Goal: Transaction & Acquisition: Purchase product/service

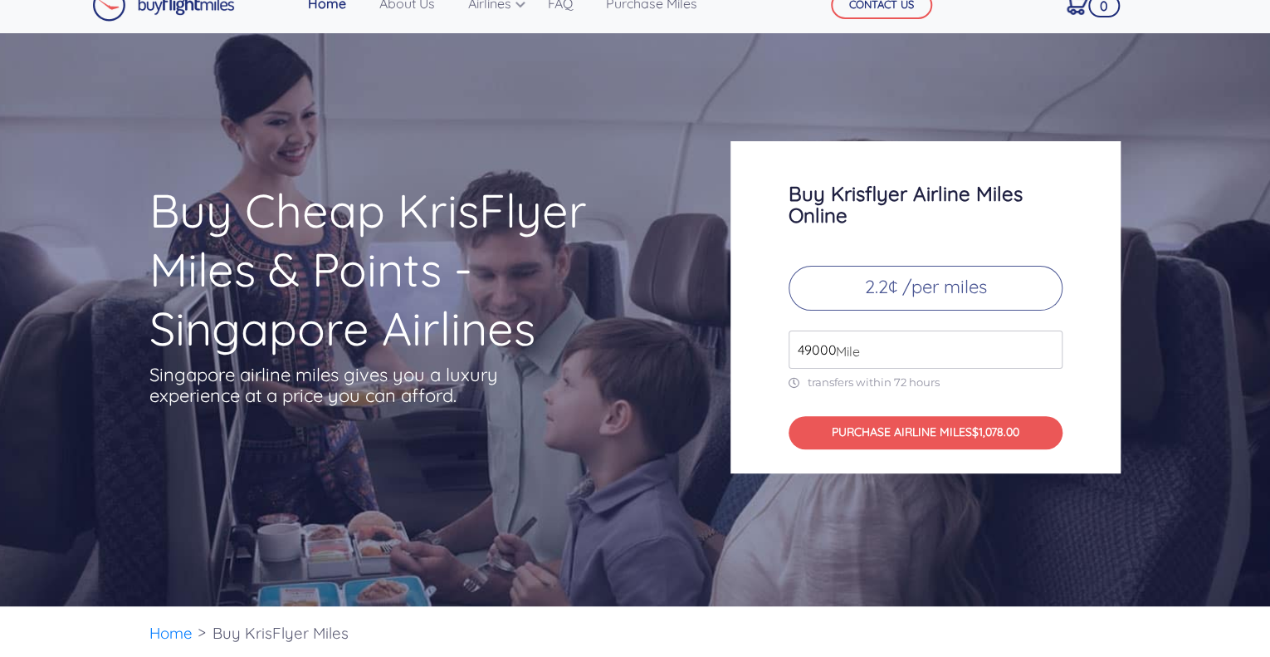
scroll to position [23, 0]
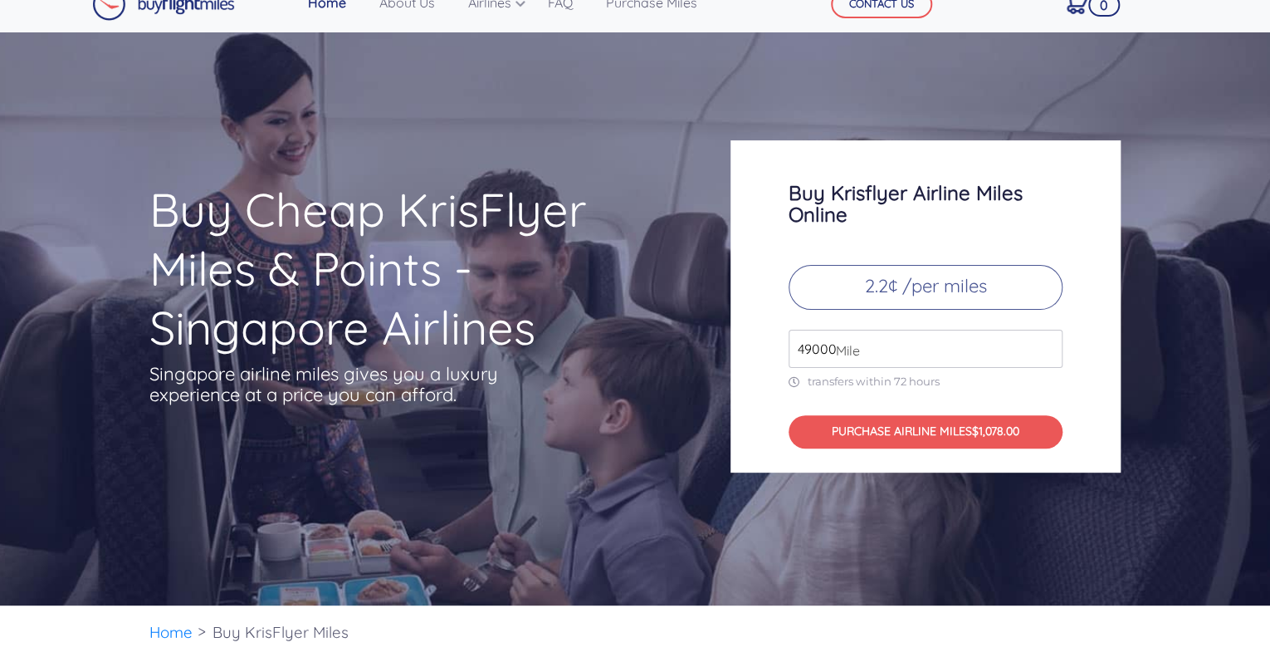
click at [853, 351] on span "Mile" at bounding box center [844, 350] width 32 height 20
click at [900, 350] on input "49000" at bounding box center [926, 349] width 274 height 38
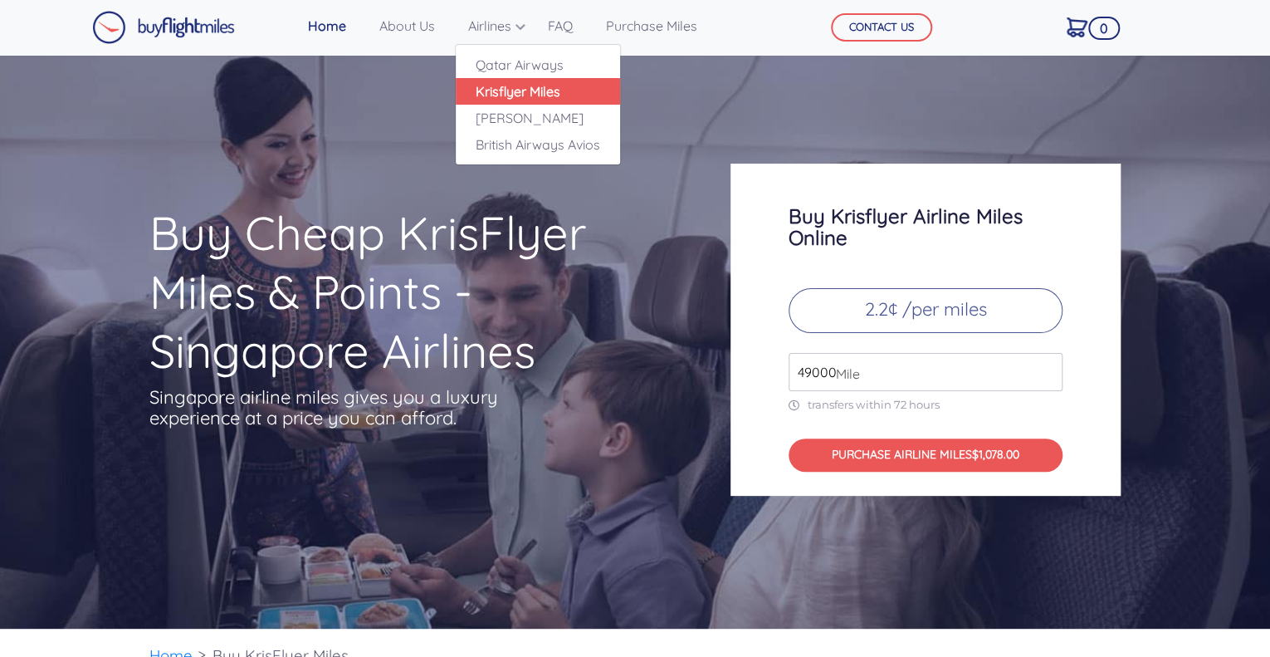
click at [521, 84] on link "Krisflyer Miles" at bounding box center [538, 91] width 164 height 27
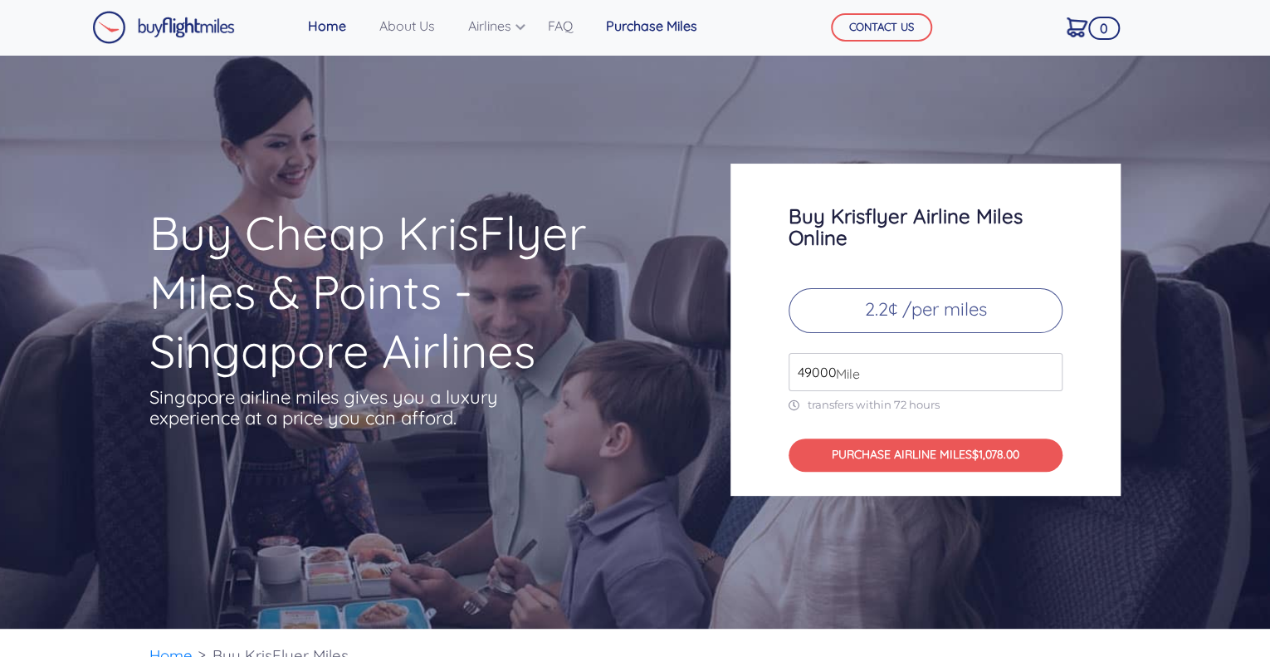
click at [655, 17] on link "Purchase Miles" at bounding box center [651, 25] width 105 height 33
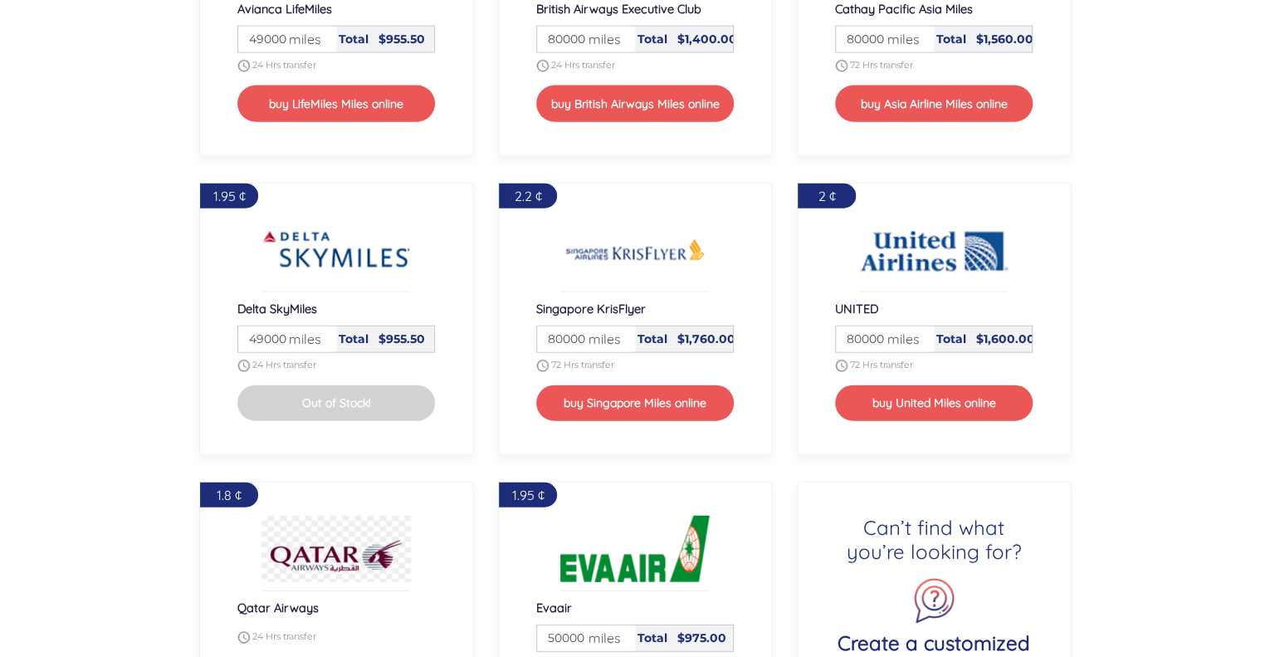
scroll to position [1905, 0]
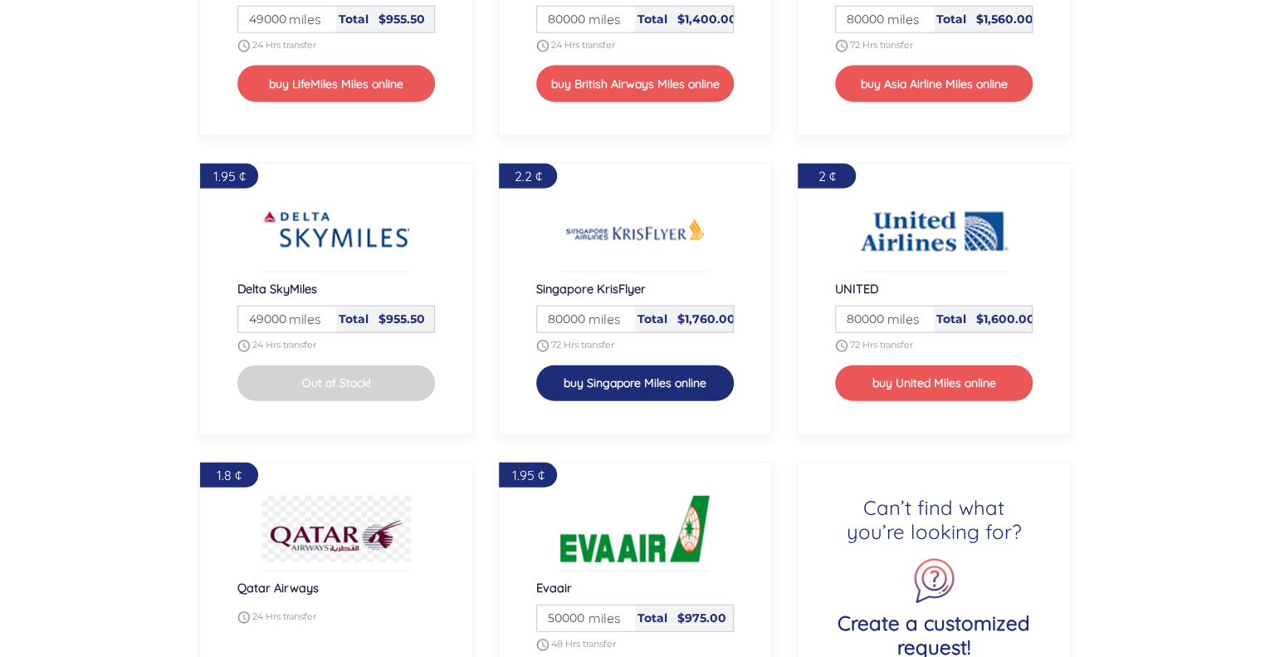
click at [652, 384] on button "buy Singapore Miles online" at bounding box center [635, 383] width 198 height 36
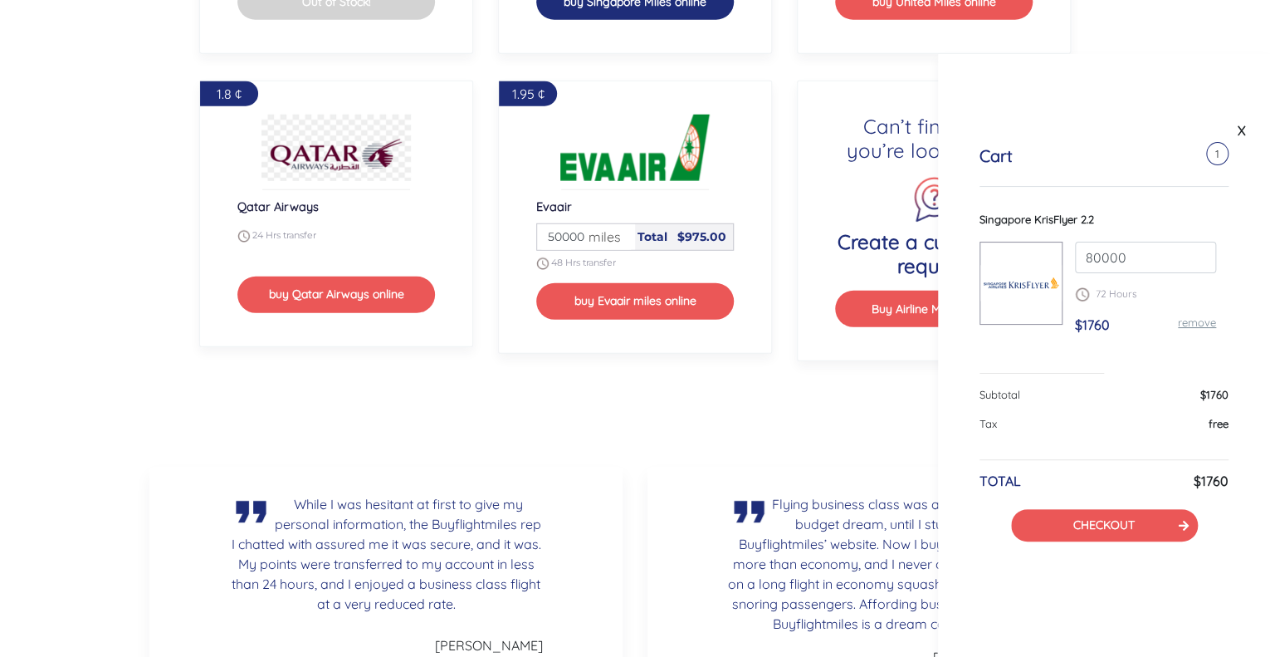
scroll to position [2287, 0]
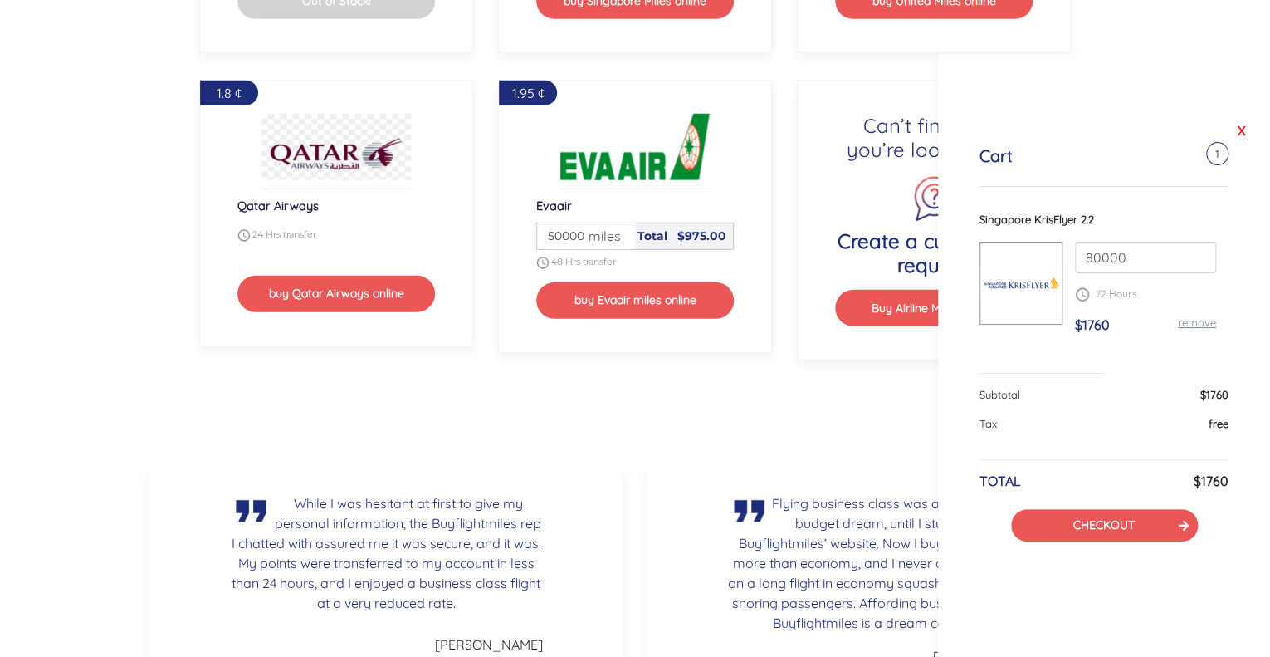
click at [1246, 126] on link "X" at bounding box center [1241, 130] width 17 height 25
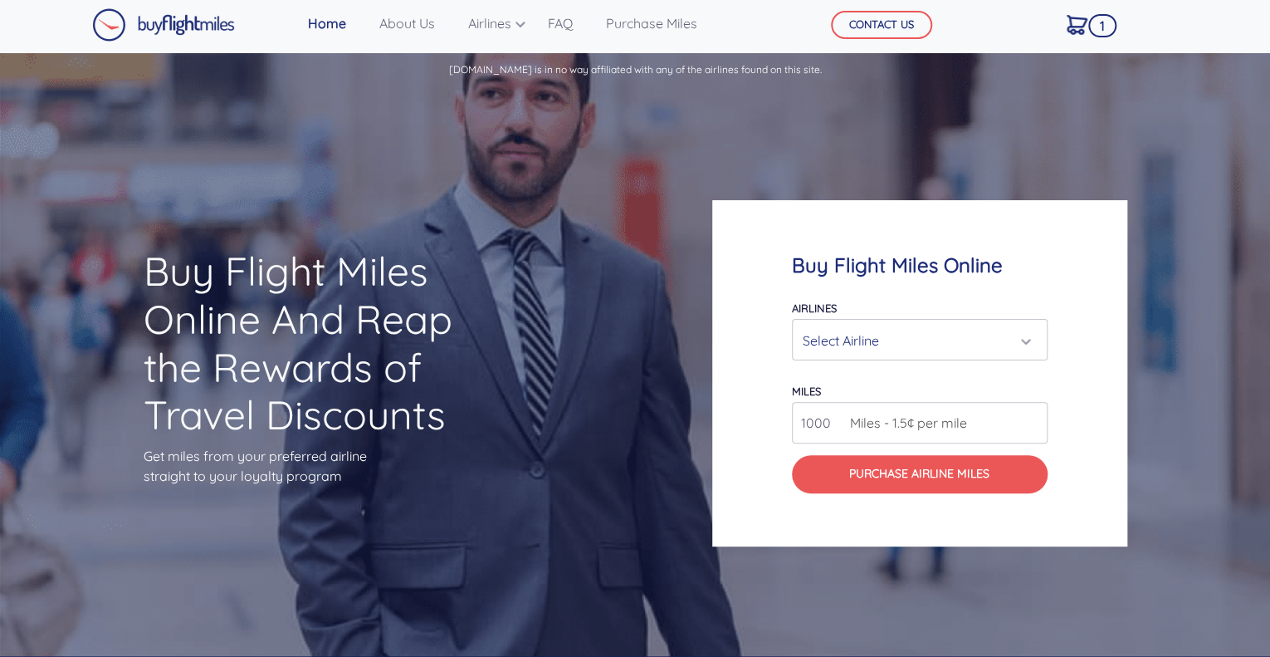
scroll to position [0, 0]
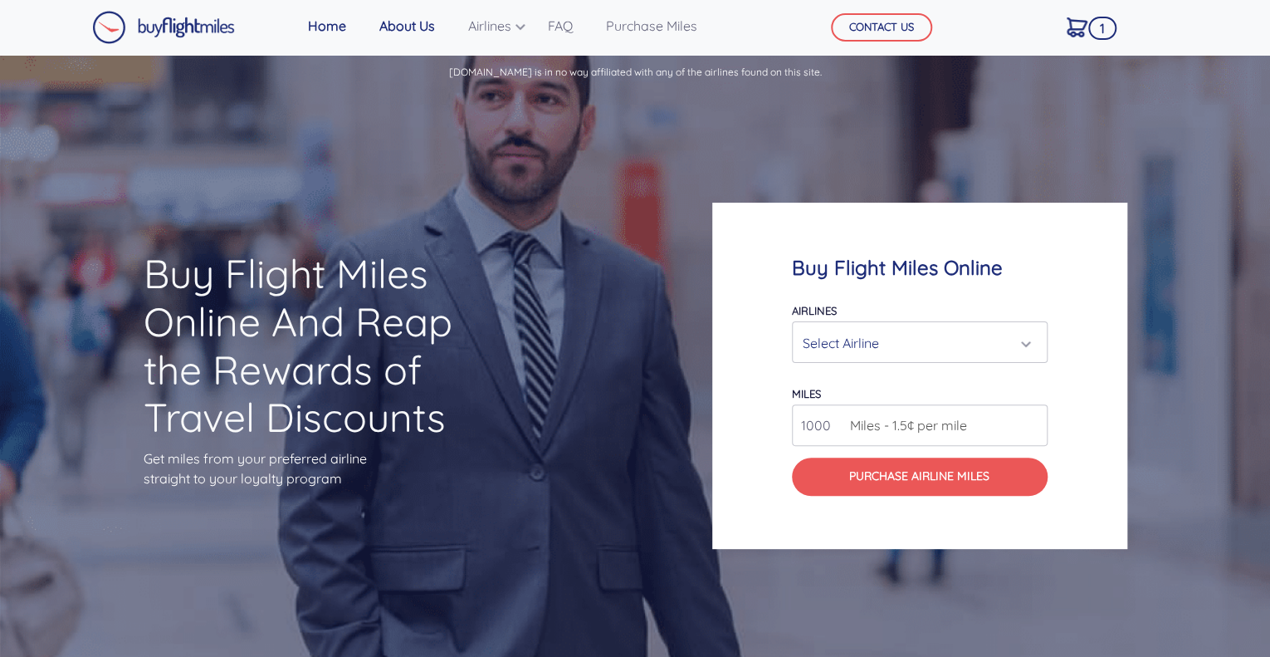
click at [405, 22] on link "About Us" at bounding box center [407, 25] width 69 height 33
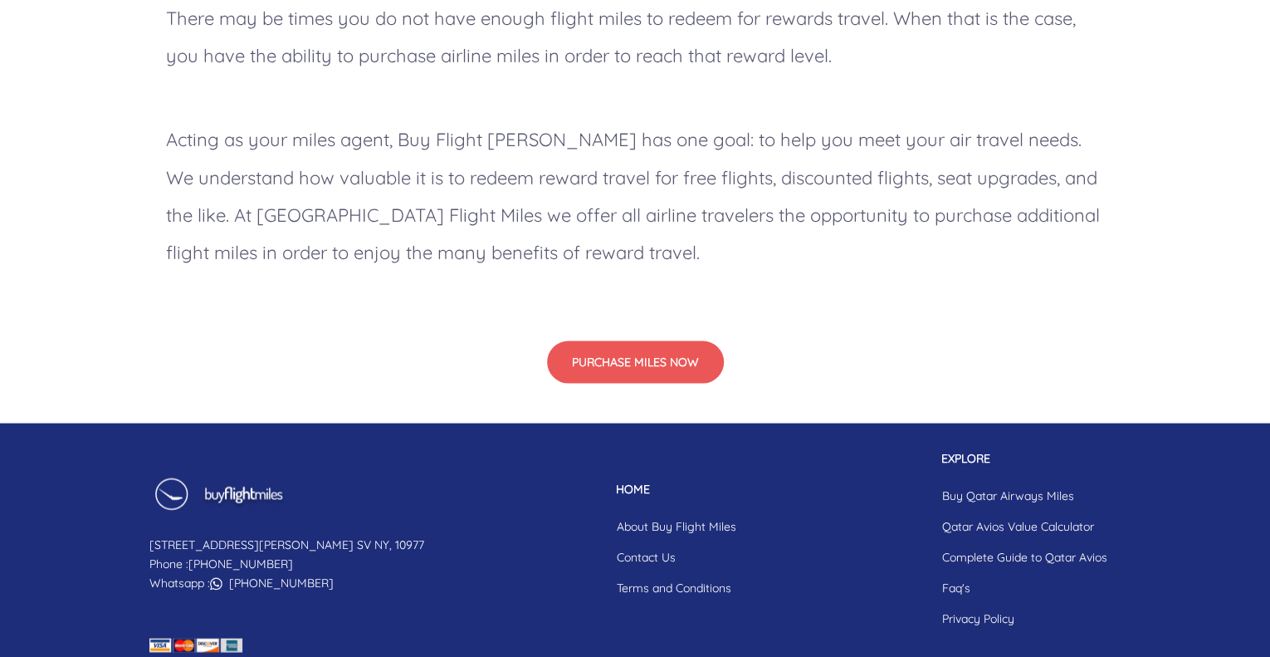
scroll to position [1503, 0]
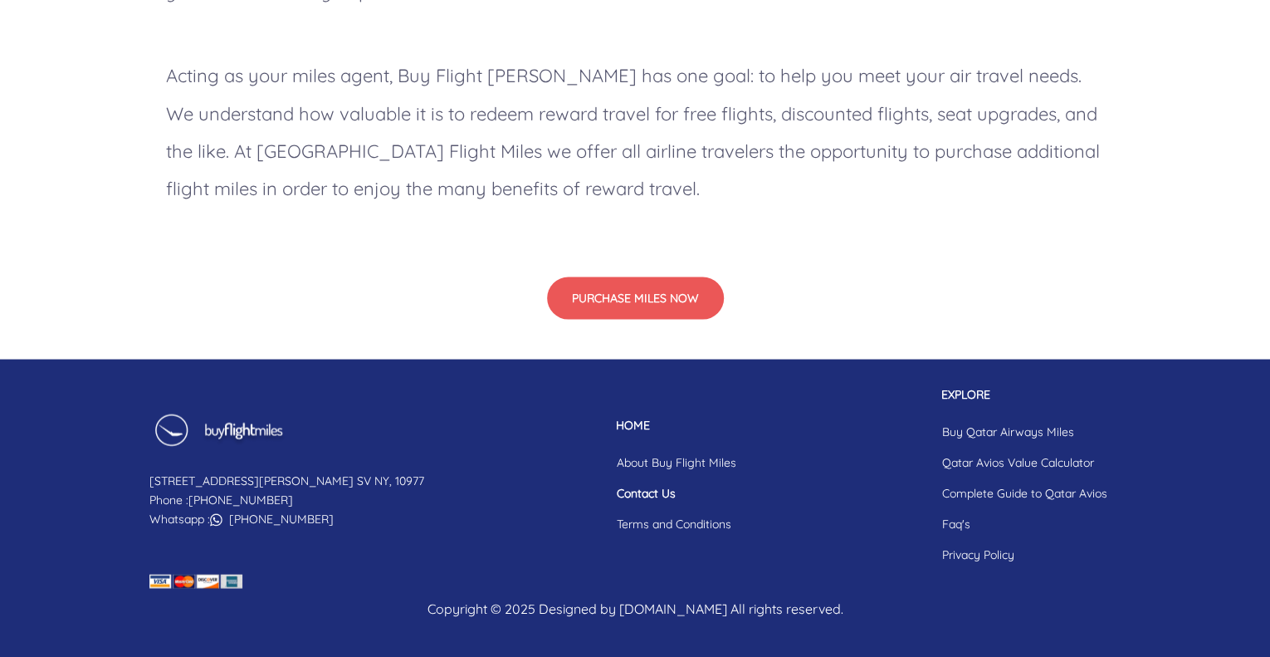
click at [603, 495] on link "Contact Us" at bounding box center [676, 492] width 146 height 31
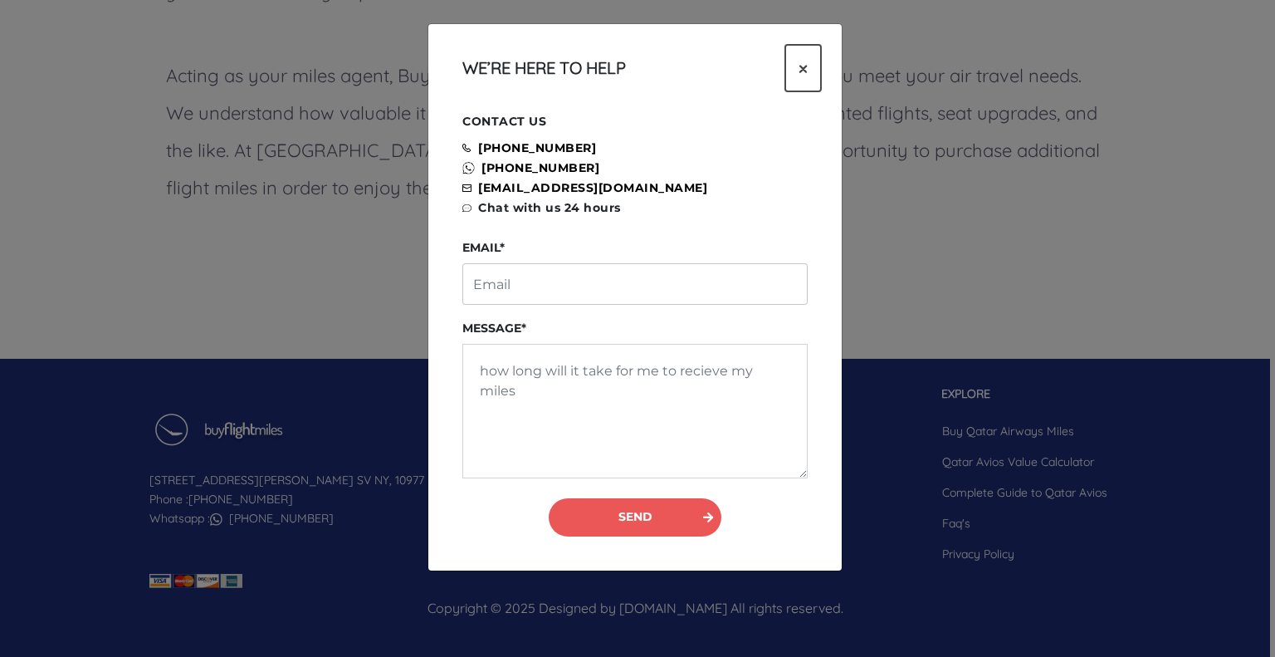
click at [803, 64] on span "×" at bounding box center [802, 68] width 9 height 25
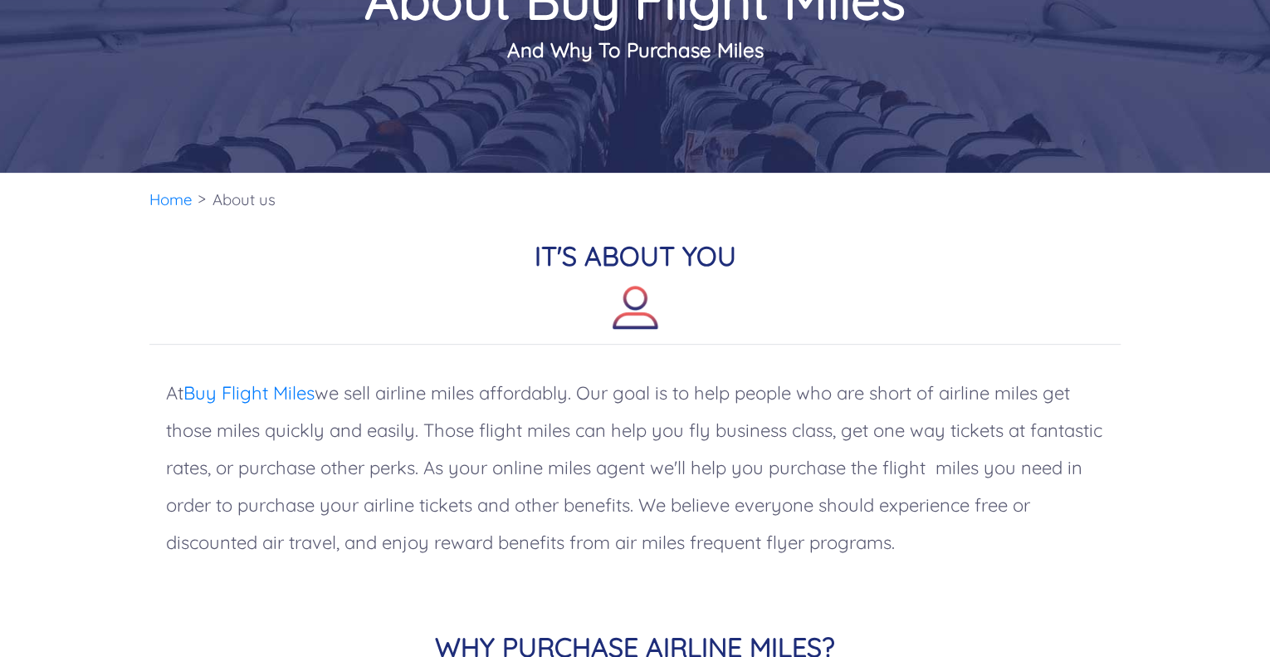
scroll to position [0, 0]
